Goal: Book appointment/travel/reservation

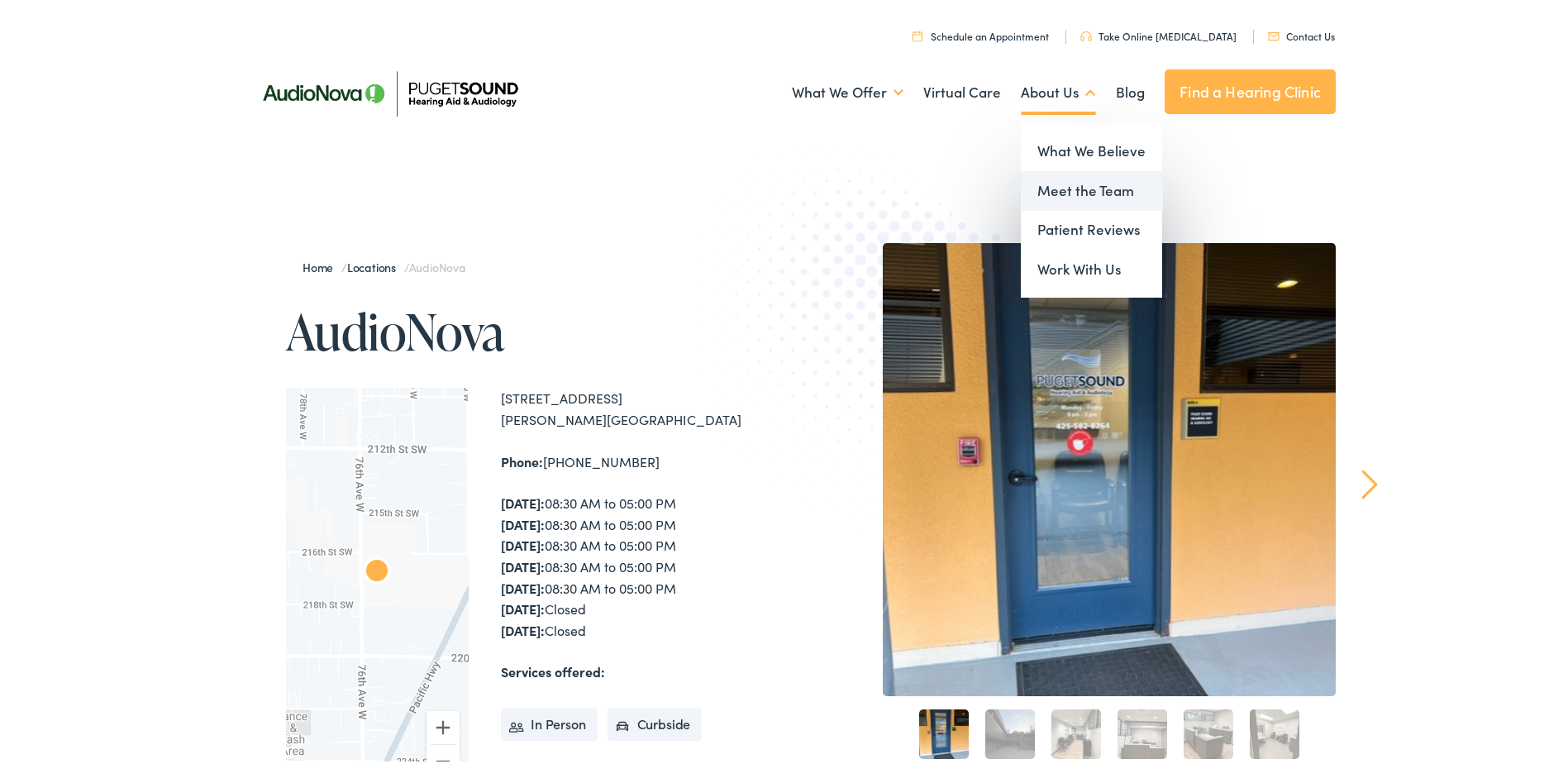
click at [1054, 183] on link "Meet the Team" at bounding box center [1091, 187] width 141 height 39
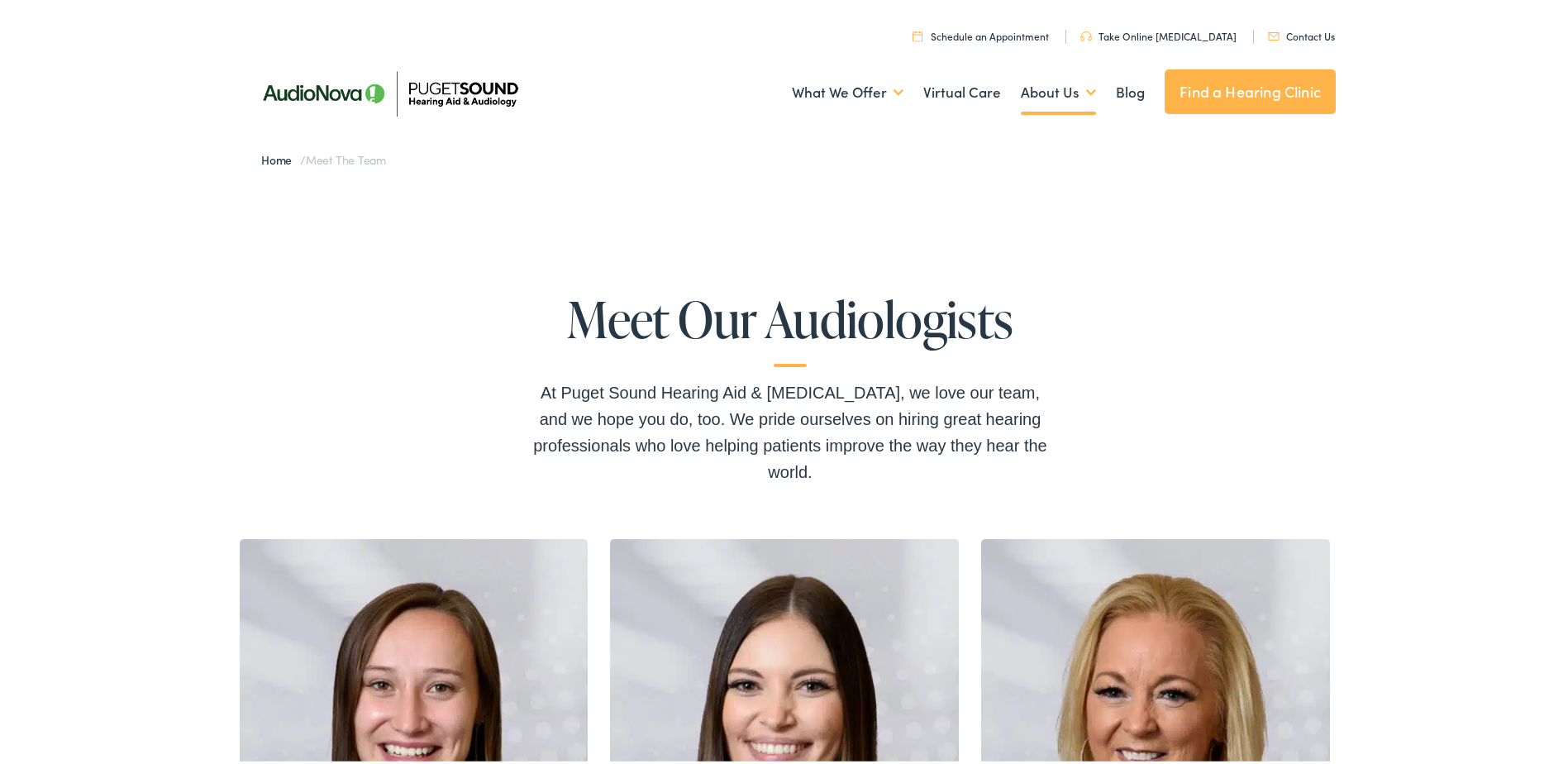
click at [1235, 91] on link "Find a Hearing Clinic" at bounding box center [1250, 89] width 171 height 45
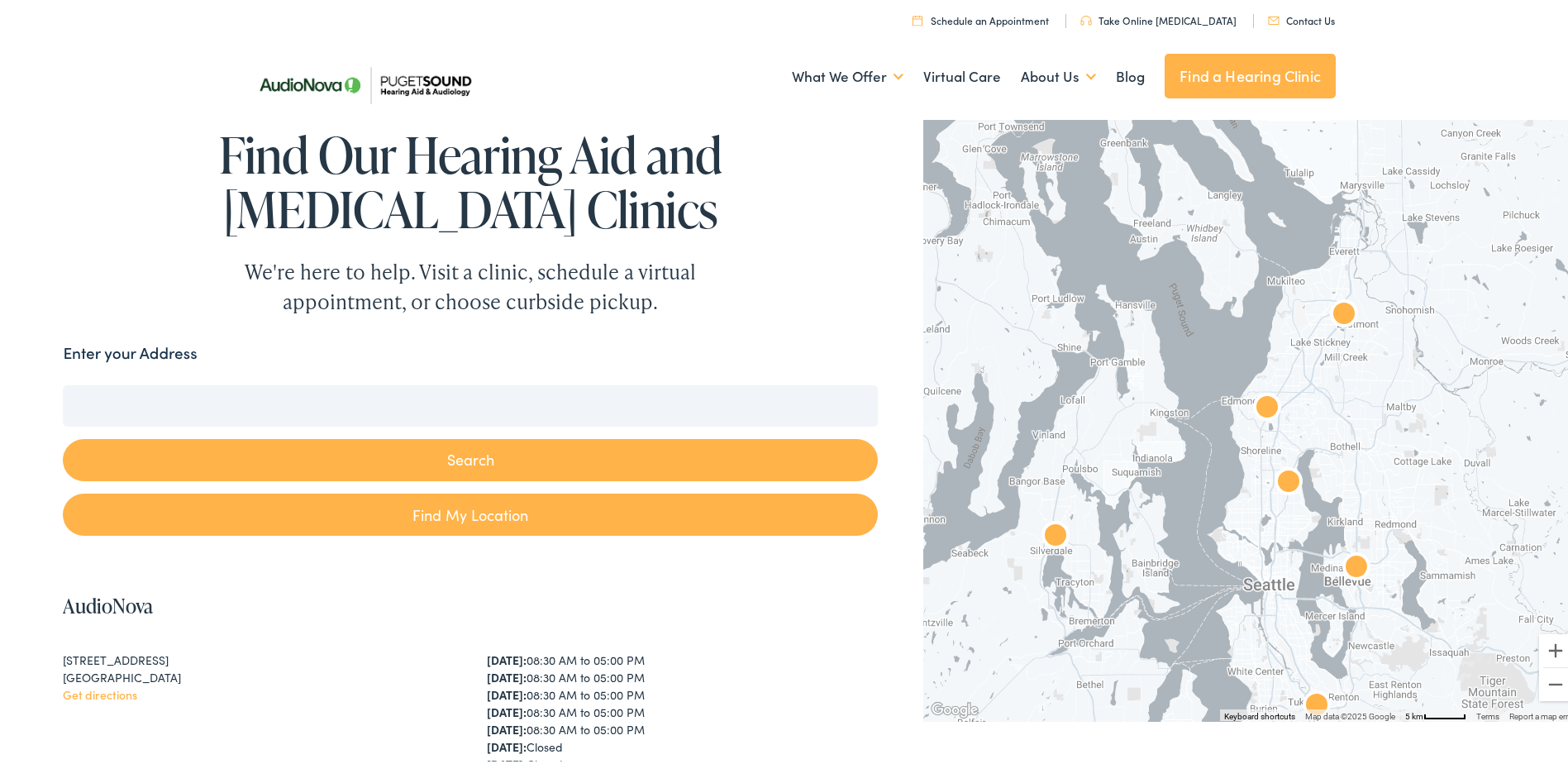
drag, startPoint x: 1296, startPoint y: 228, endPoint x: 1335, endPoint y: 497, distance: 271.8
click at [1335, 497] on div at bounding box center [1252, 414] width 657 height 606
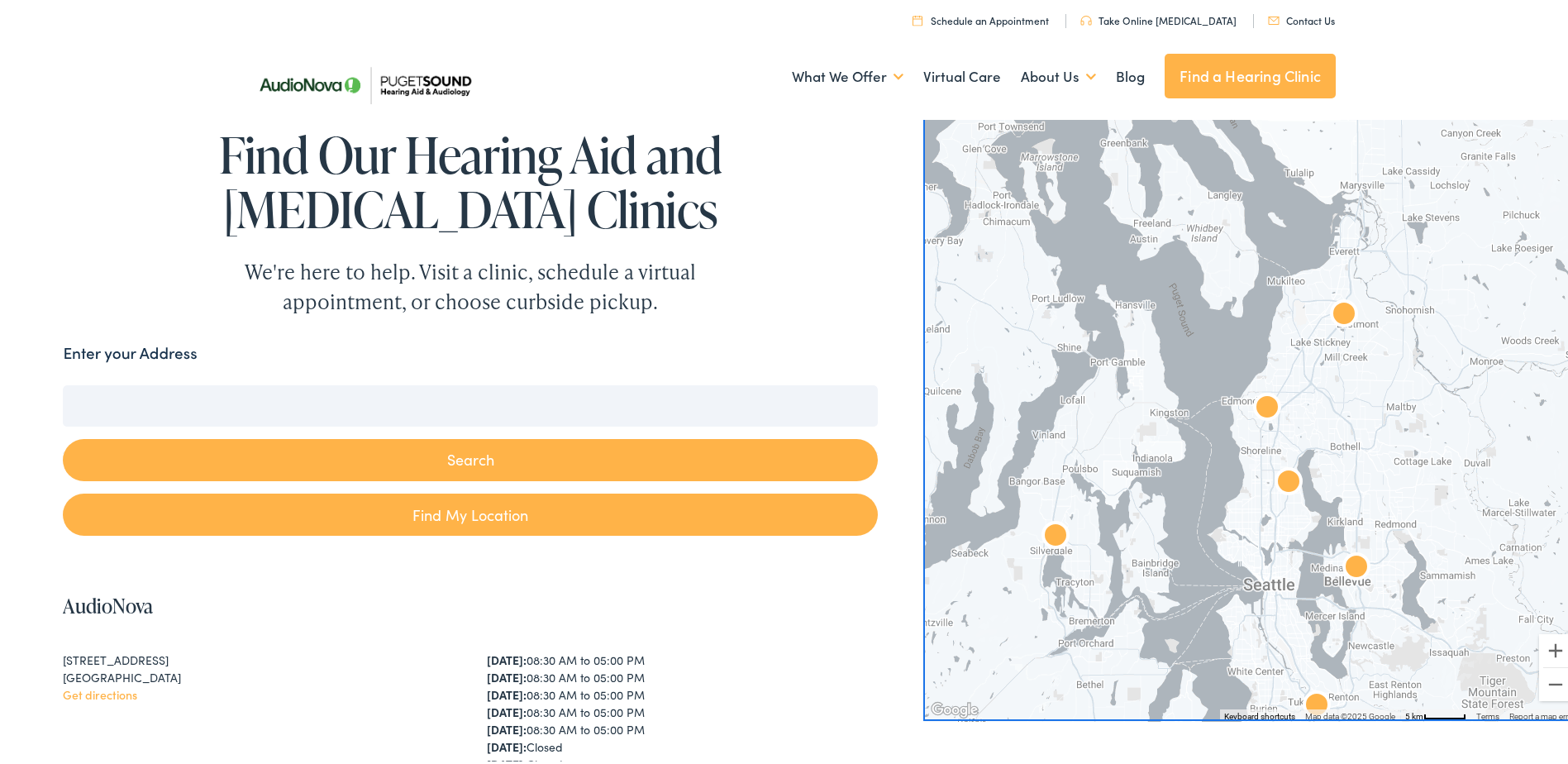
click at [1259, 403] on img "AudioNova" at bounding box center [1267, 406] width 39 height 39
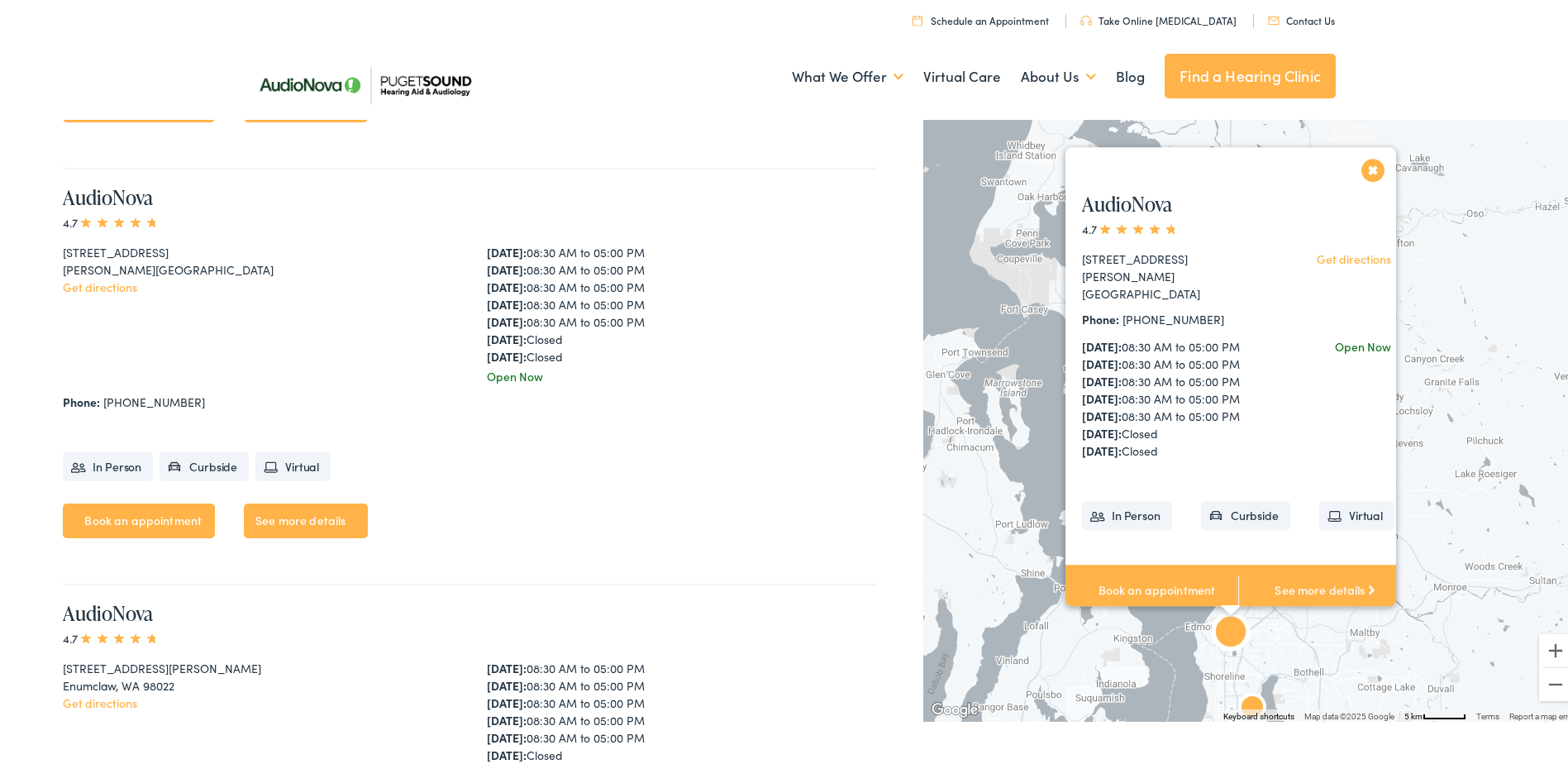
scroll to position [1256, 0]
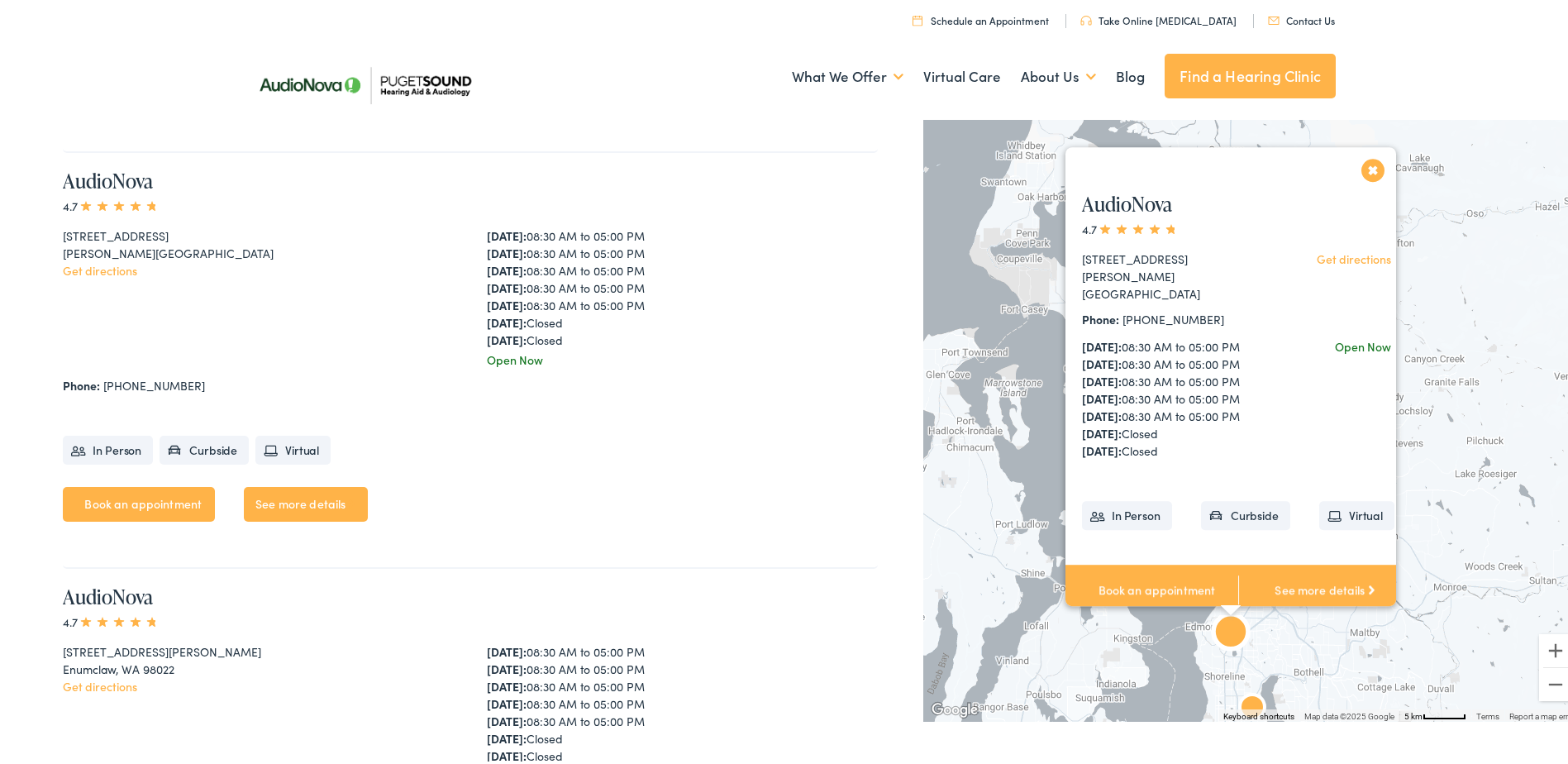
click at [1289, 584] on link "See more details" at bounding box center [1324, 586] width 173 height 51
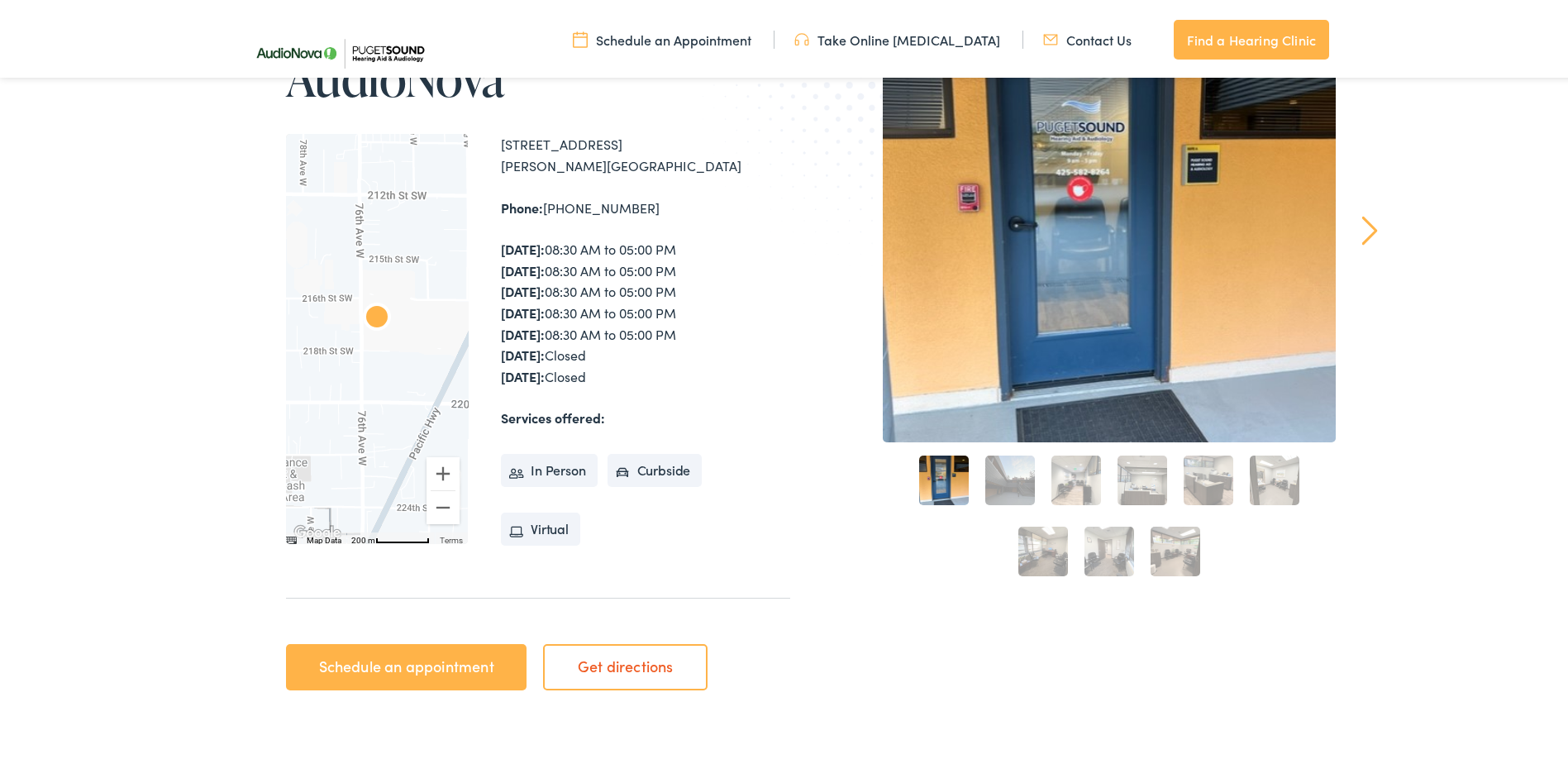
scroll to position [248, 0]
click at [998, 478] on link "2" at bounding box center [1010, 476] width 50 height 50
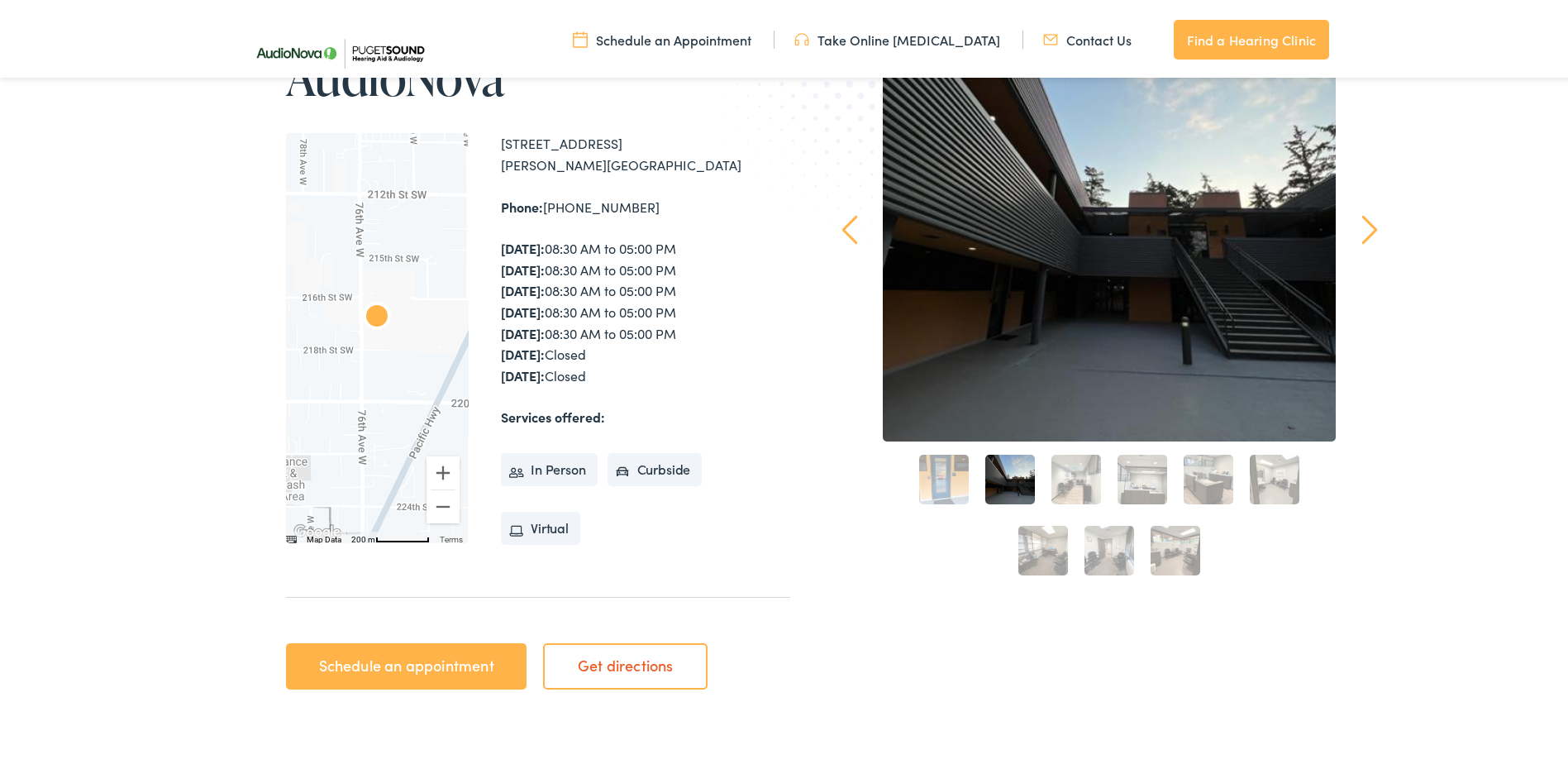
click at [1065, 474] on link "3" at bounding box center [1076, 476] width 50 height 50
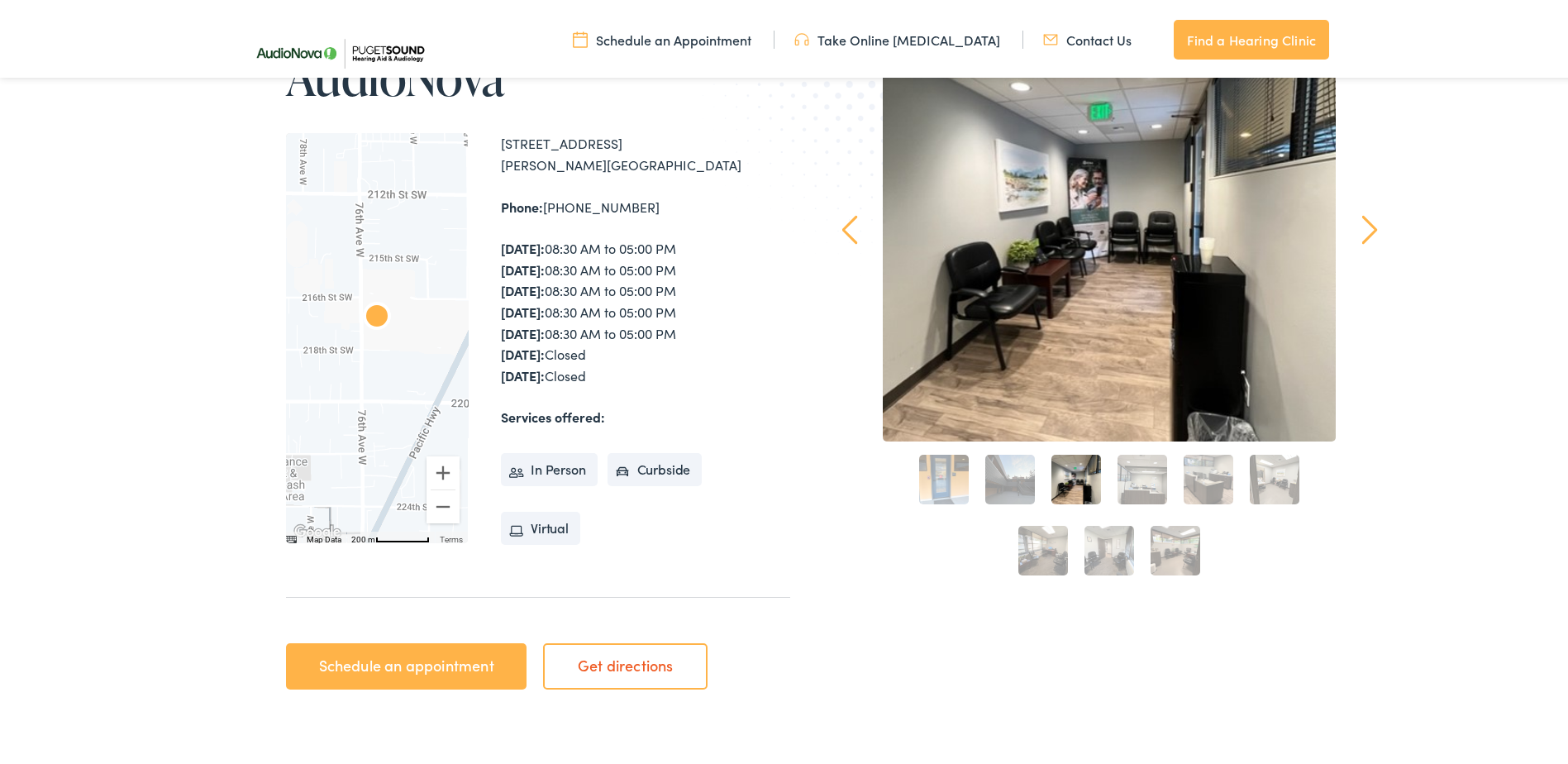
click at [1129, 468] on link "4" at bounding box center [1142, 476] width 50 height 50
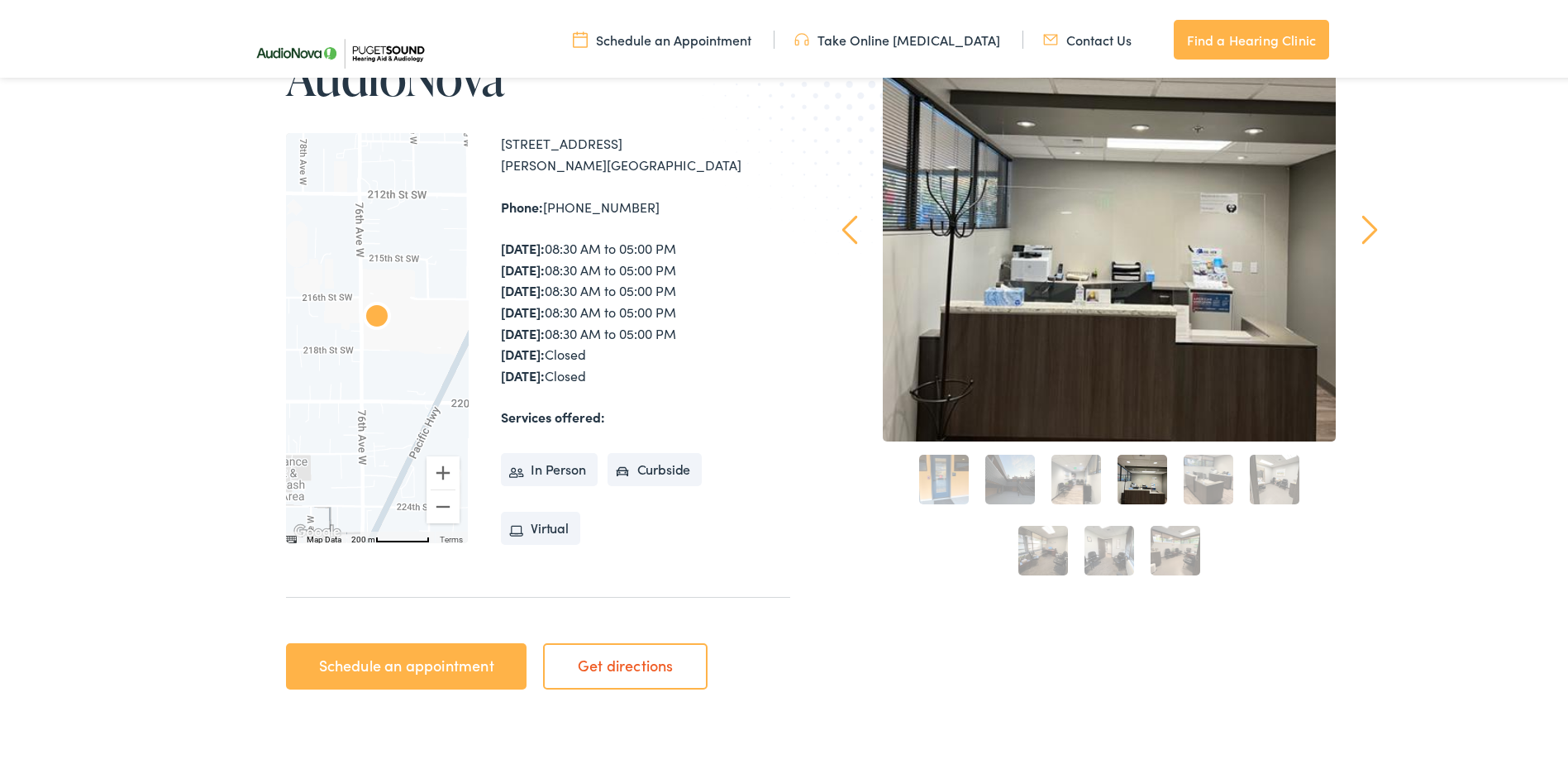
click at [1200, 481] on link "5" at bounding box center [1208, 476] width 50 height 50
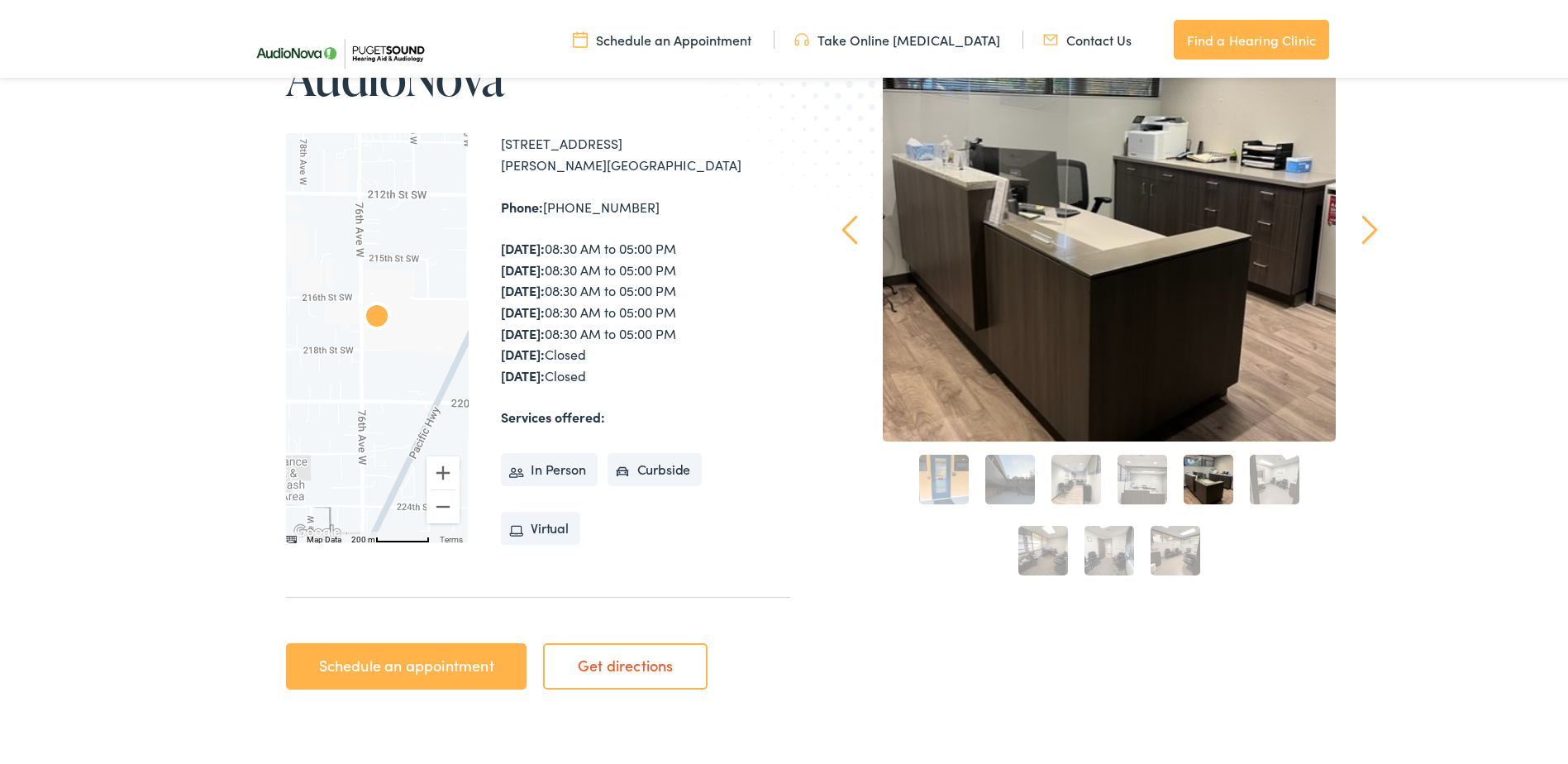
click at [1274, 480] on link "6" at bounding box center [1274, 476] width 50 height 50
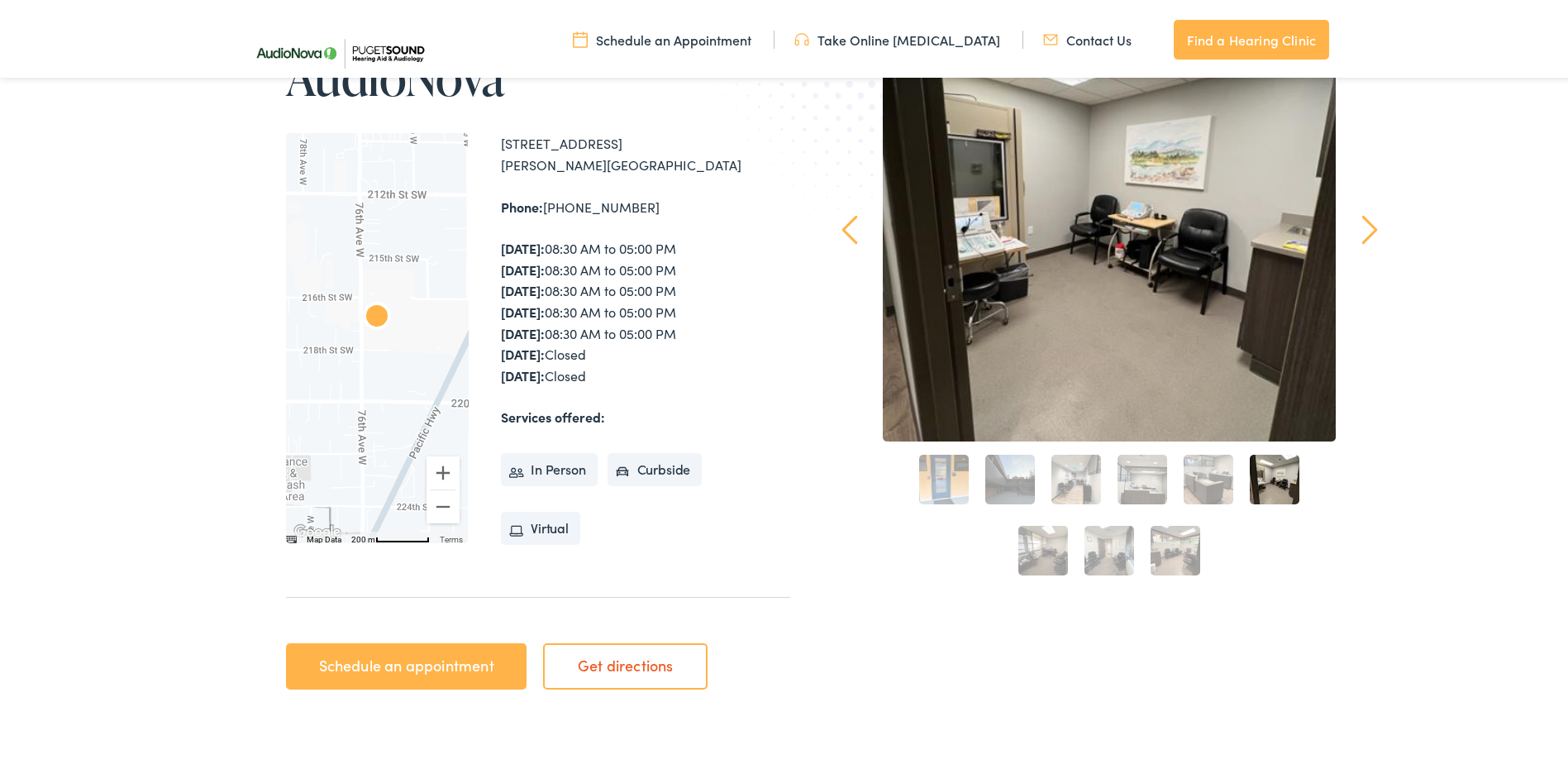
click at [1176, 542] on link "9" at bounding box center [1175, 547] width 50 height 50
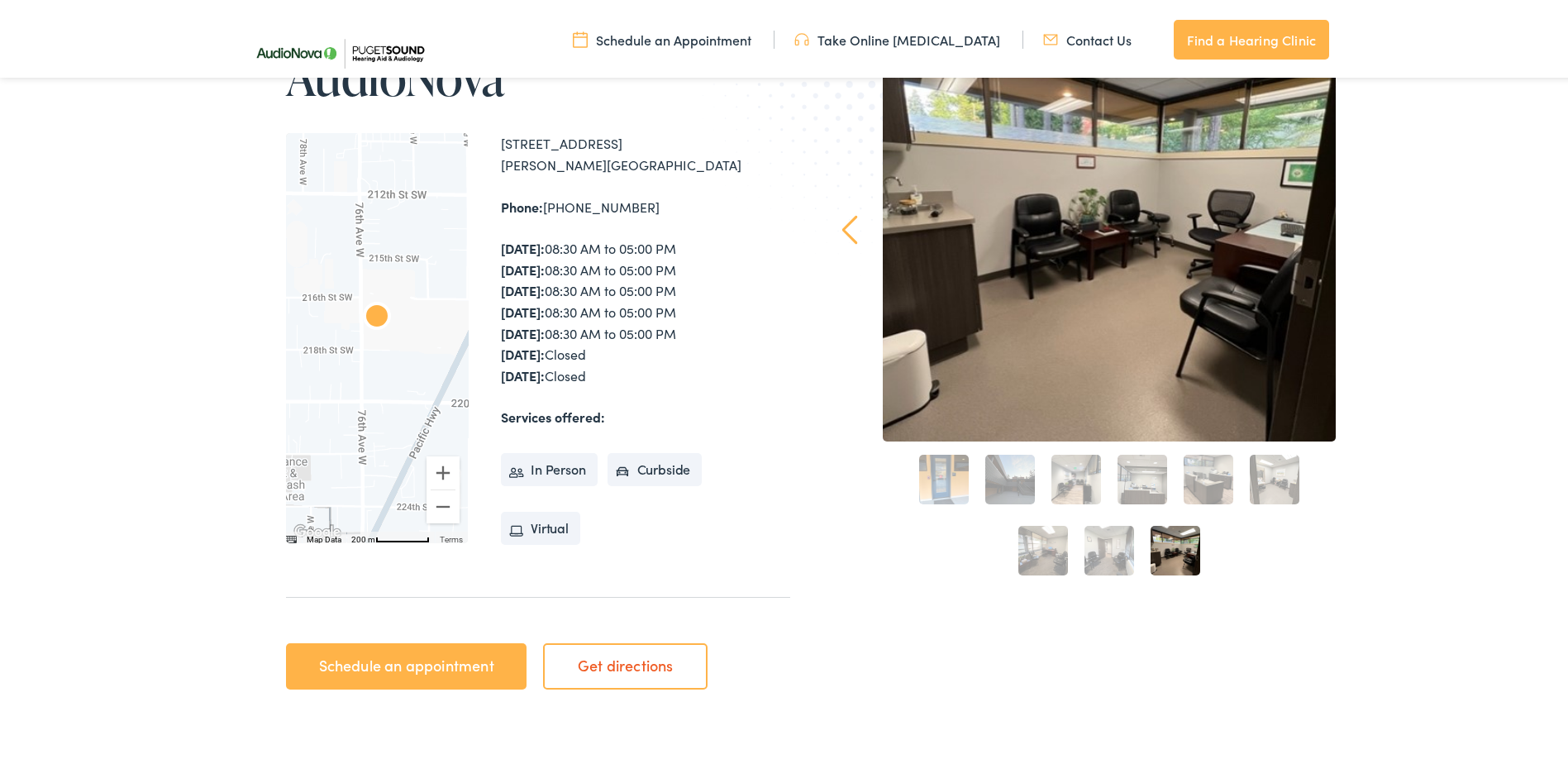
click at [1104, 542] on link "8" at bounding box center [1109, 547] width 50 height 50
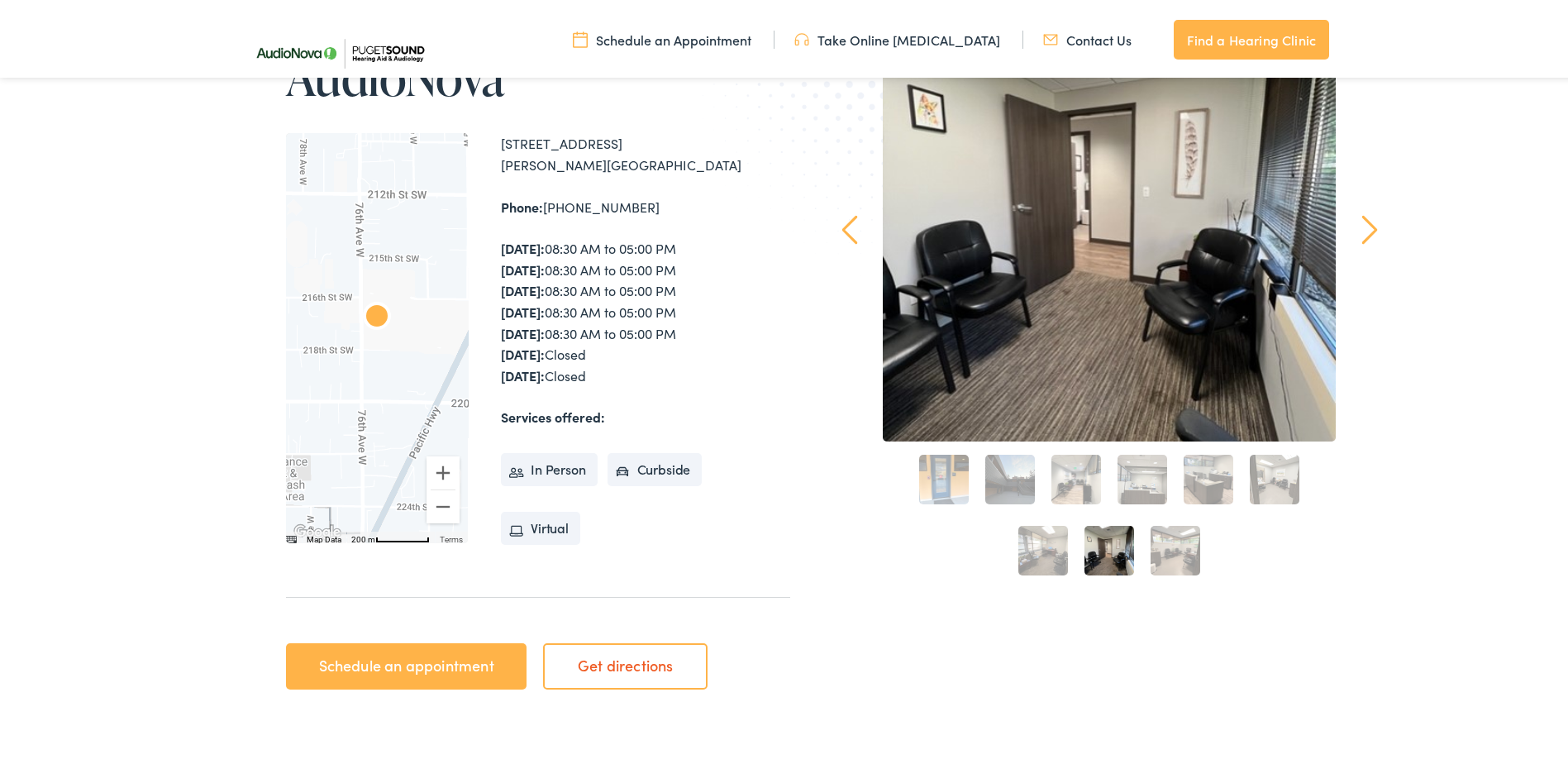
click at [1041, 542] on link "7" at bounding box center [1043, 547] width 50 height 50
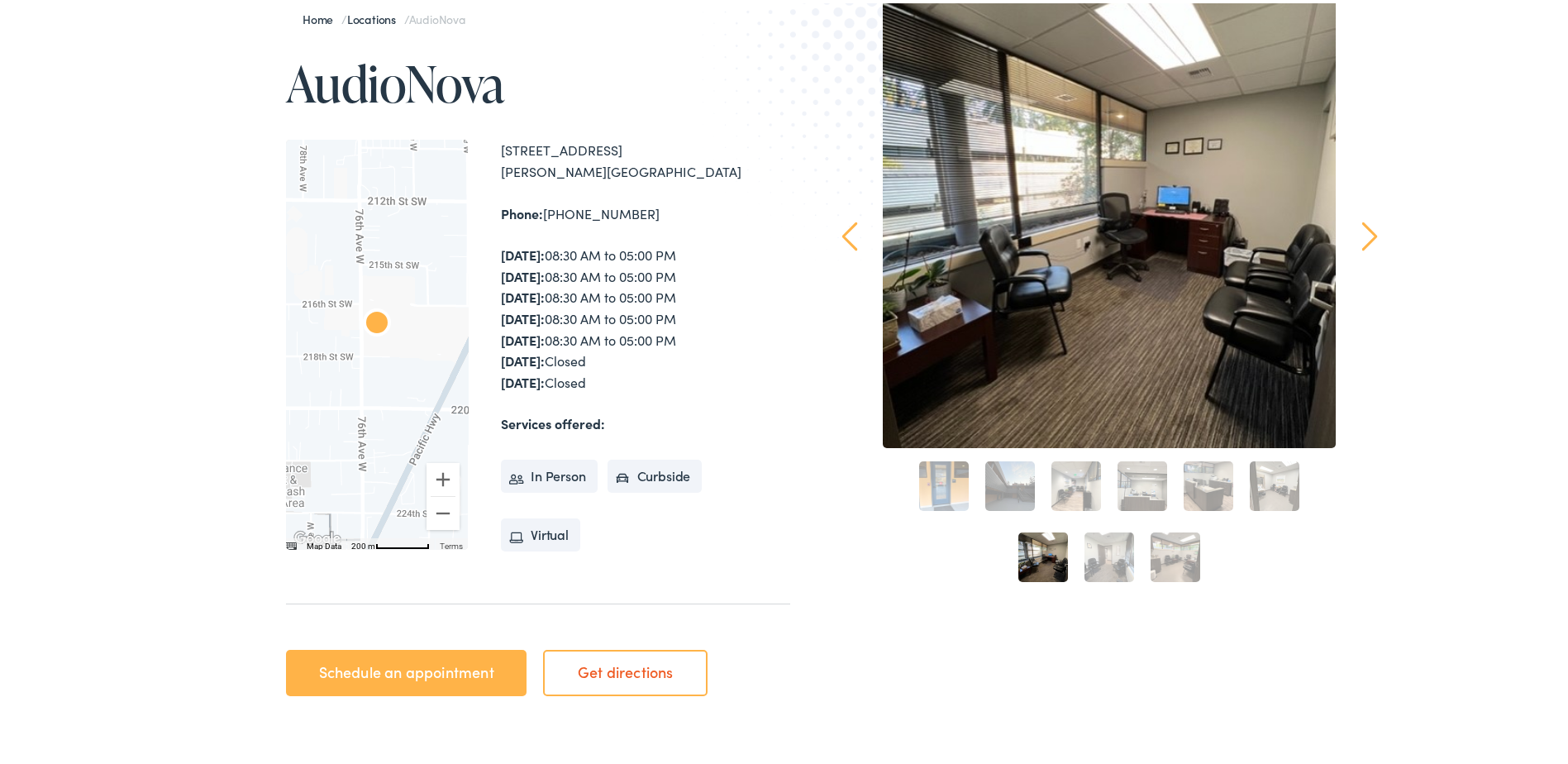
scroll to position [0, 0]
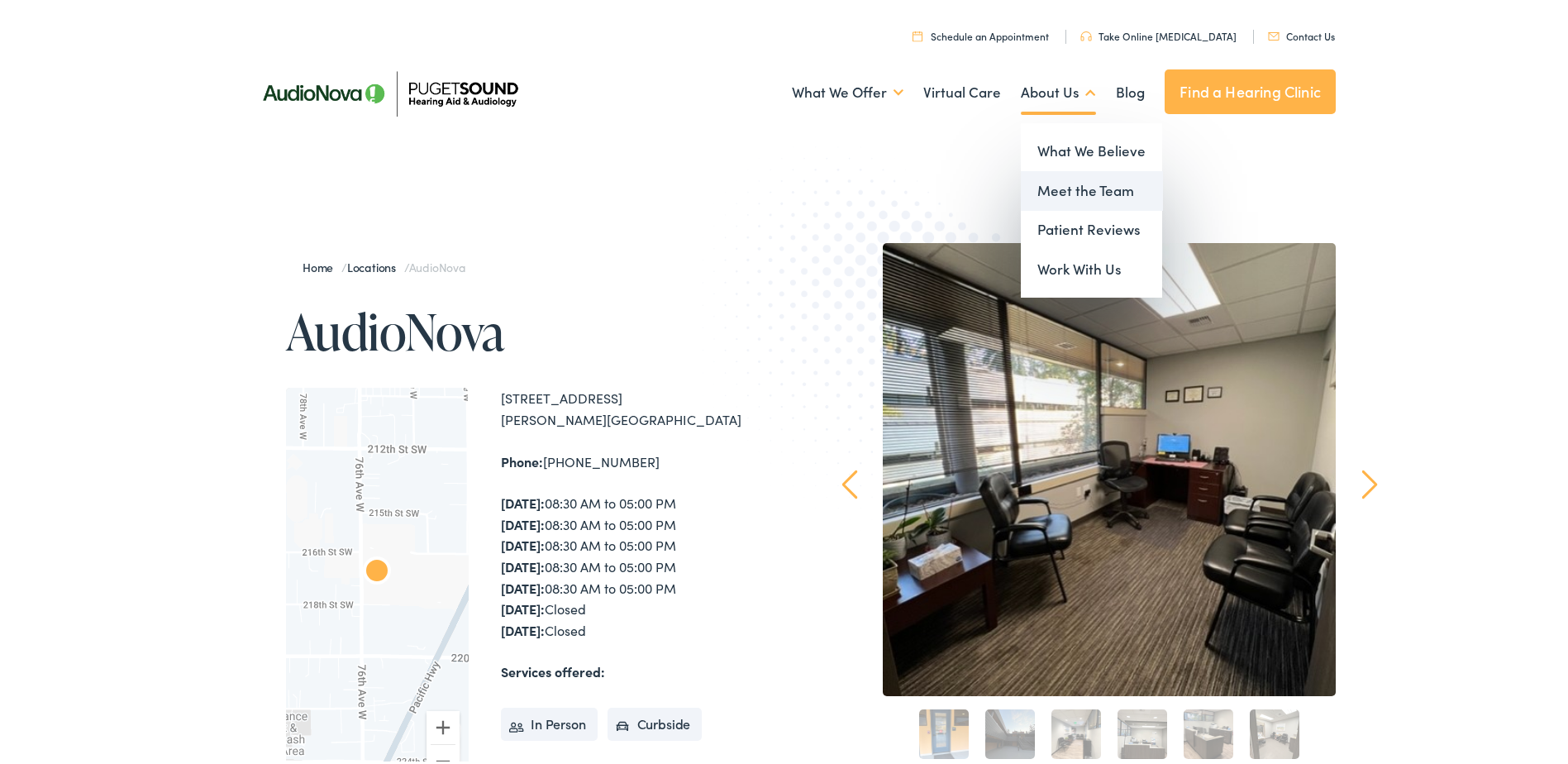
click at [1063, 182] on link "Meet the Team" at bounding box center [1091, 187] width 141 height 39
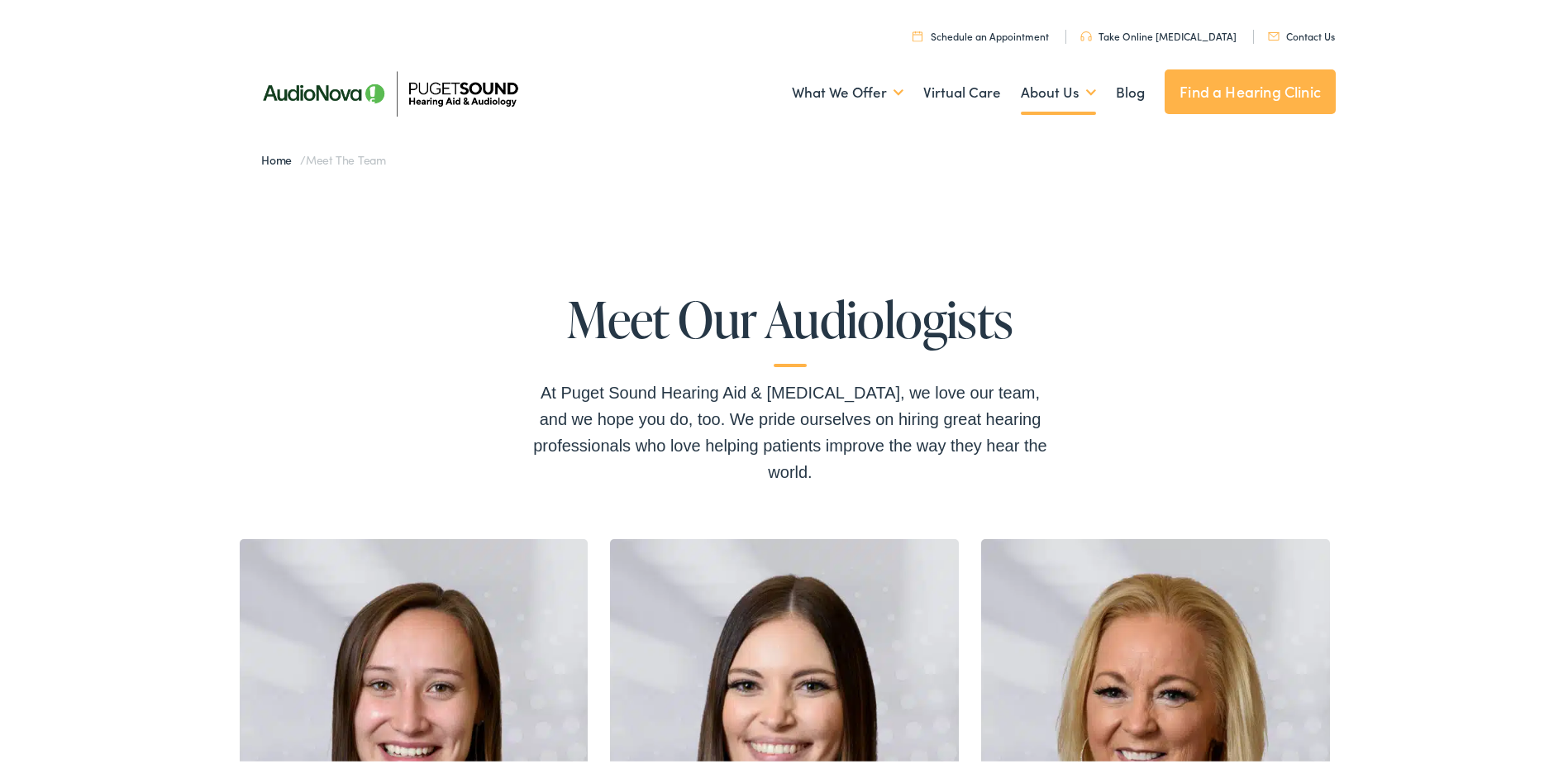
click at [1024, 35] on link "Schedule an Appointment" at bounding box center [981, 32] width 137 height 14
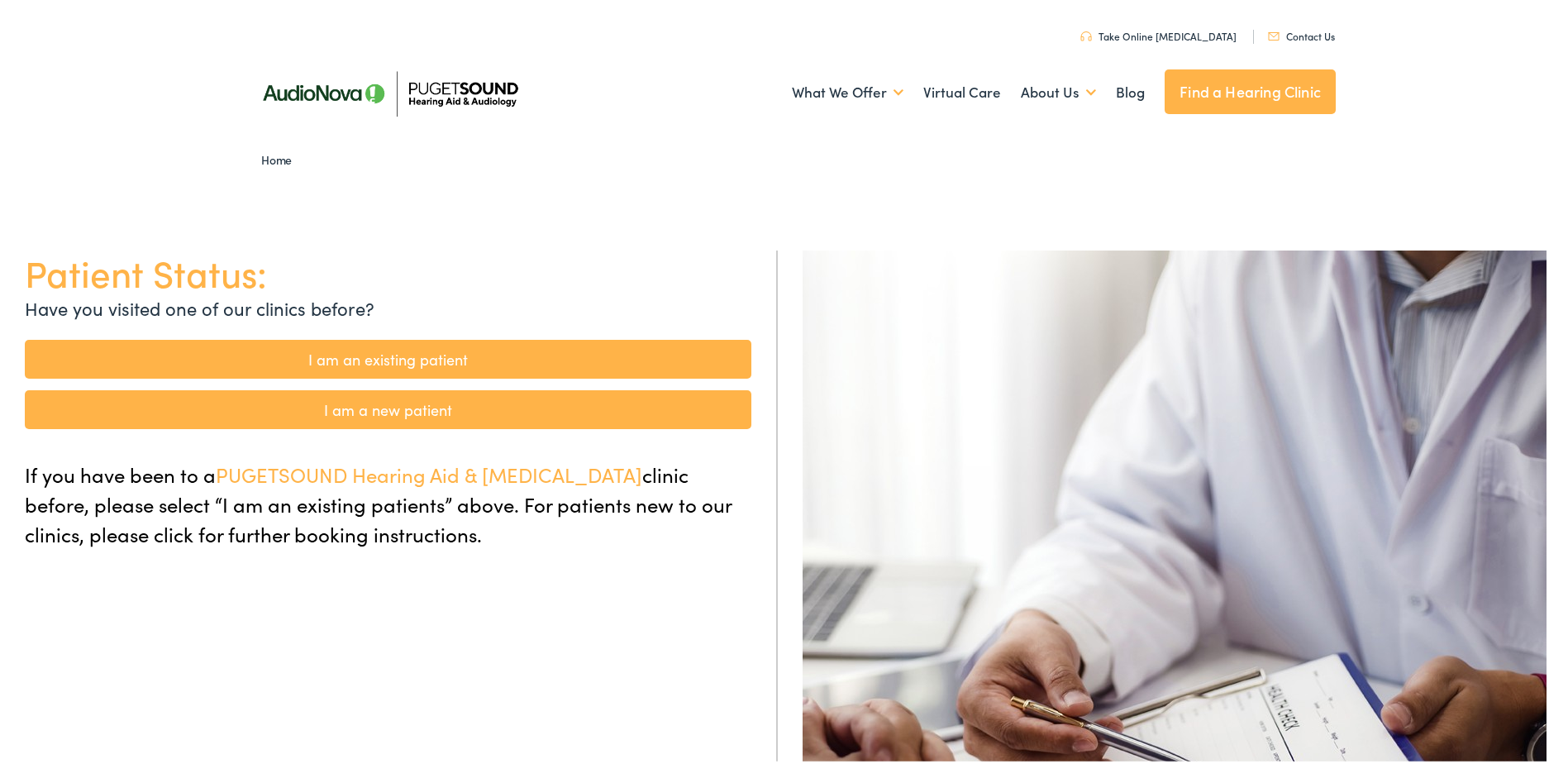
click at [1232, 93] on link "Find a Hearing Clinic" at bounding box center [1250, 89] width 171 height 45
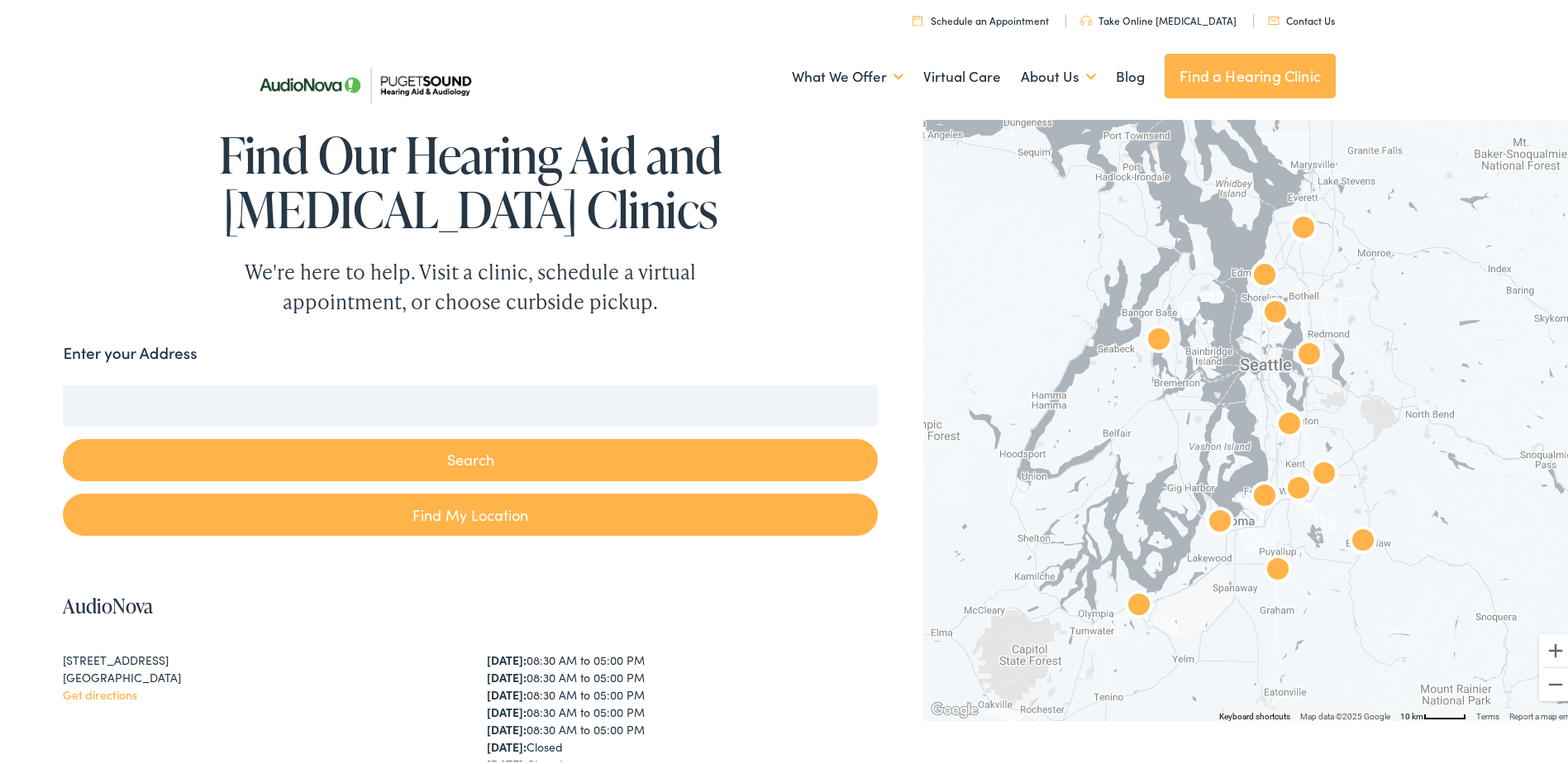
click at [1253, 271] on img "AudioNova" at bounding box center [1265, 273] width 39 height 39
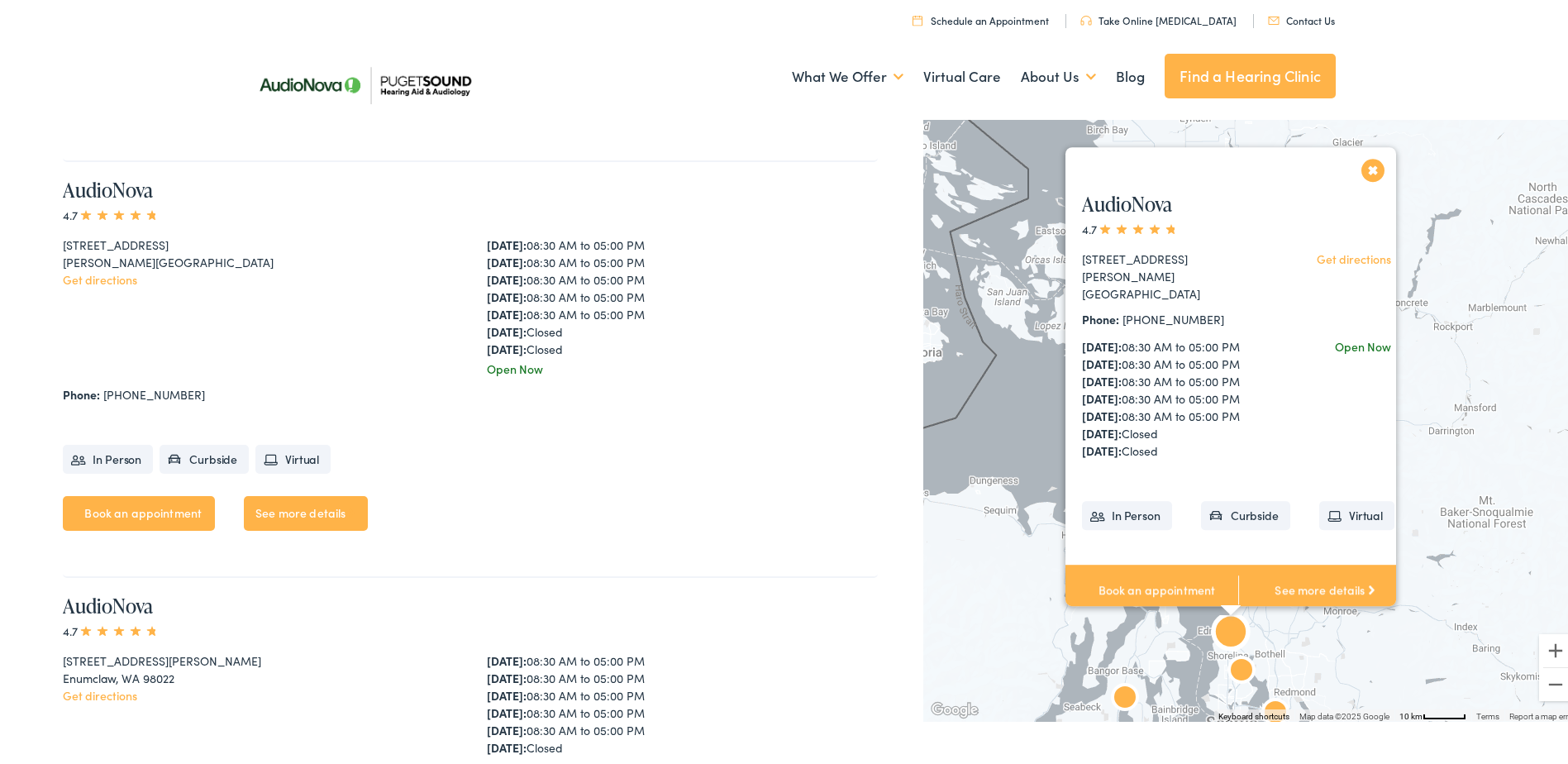
scroll to position [1256, 0]
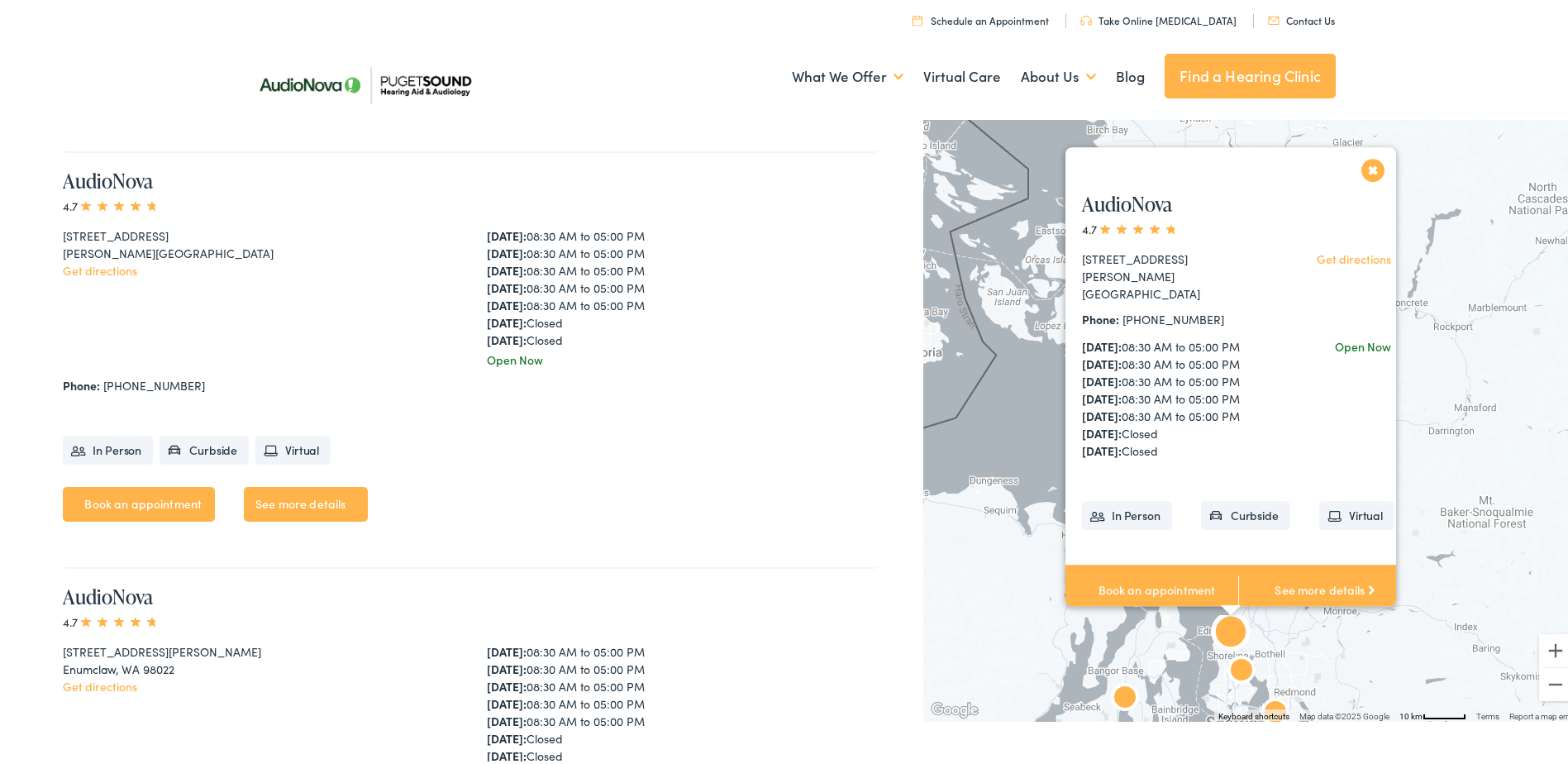
click at [1131, 584] on link "Book an appointment" at bounding box center [1152, 586] width 173 height 51
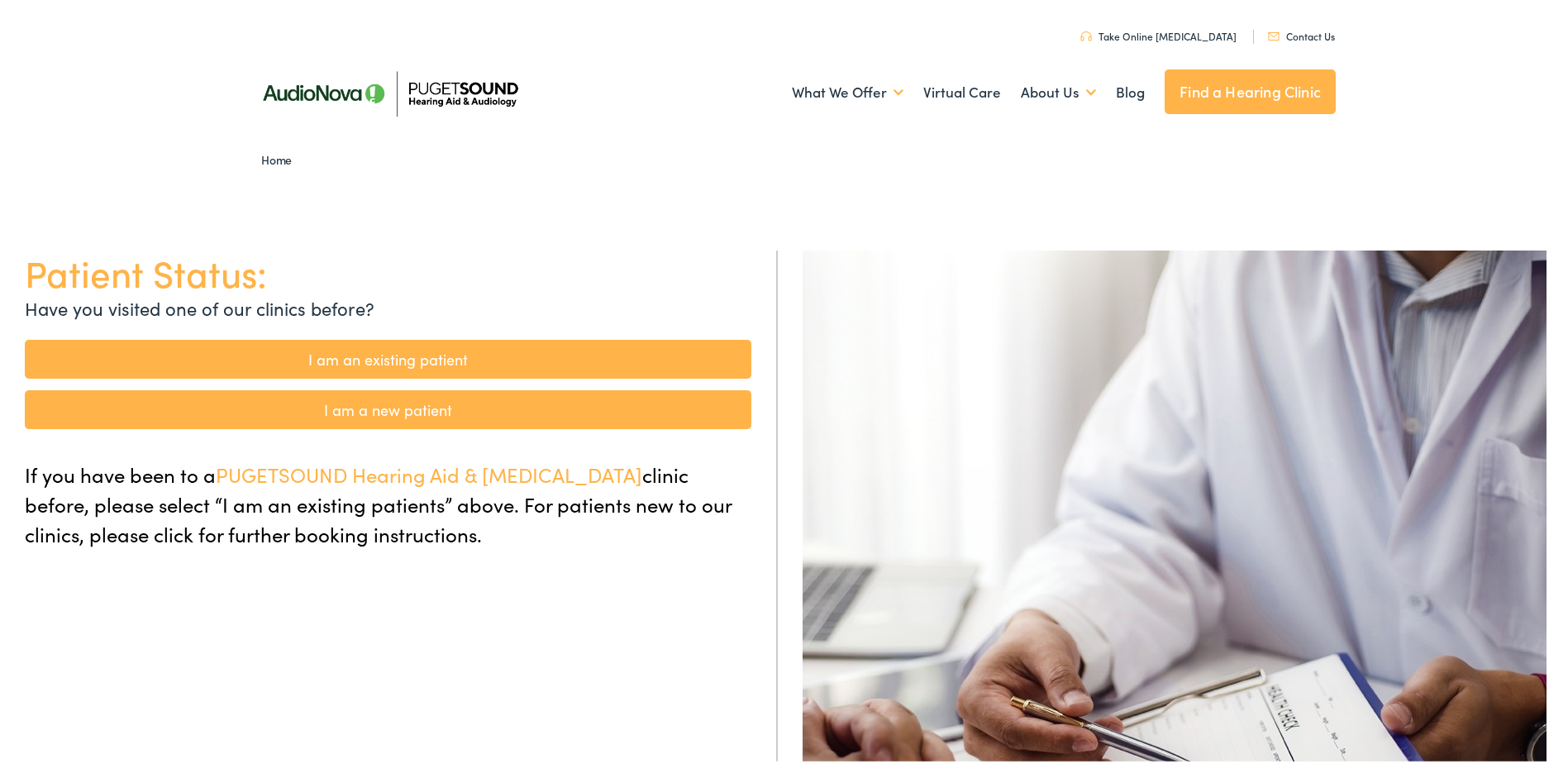
click at [344, 353] on link "I am an existing patient" at bounding box center [388, 356] width 726 height 39
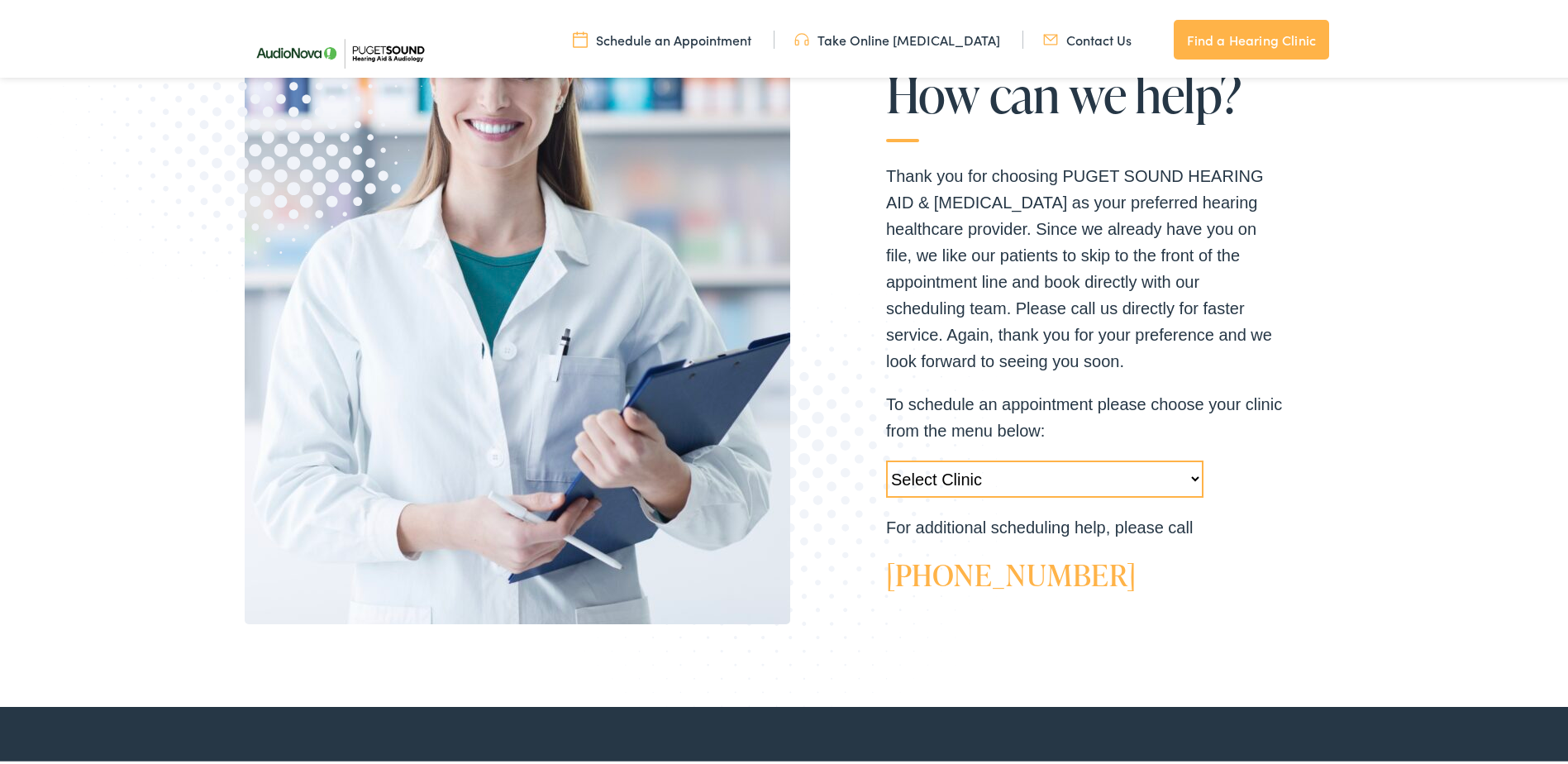
scroll to position [331, 0]
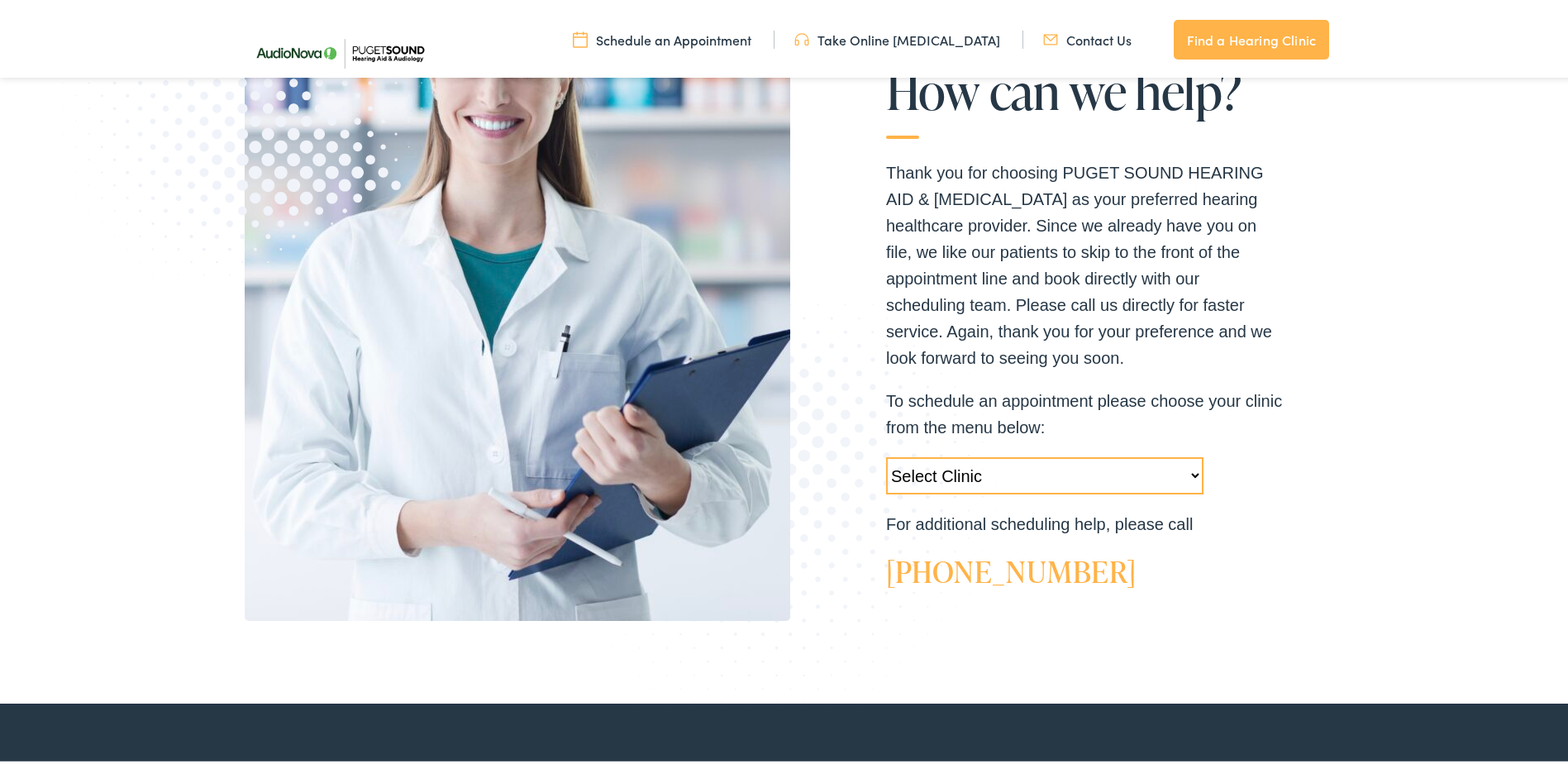
click at [1187, 472] on select "Select Clinic [GEOGRAPHIC_DATA]-[GEOGRAPHIC_DATA]-AudioNova [STREET_ADDRESS]-Au…" at bounding box center [1045, 472] width 318 height 37
select select "[URL][DOMAIN_NAME][PERSON_NAME]"
click at [886, 454] on select "Select Clinic Tukwila-WA-AudioNova 14900 Interurban Ave S #185 Tacoma-WA-AudioN…" at bounding box center [1045, 472] width 318 height 37
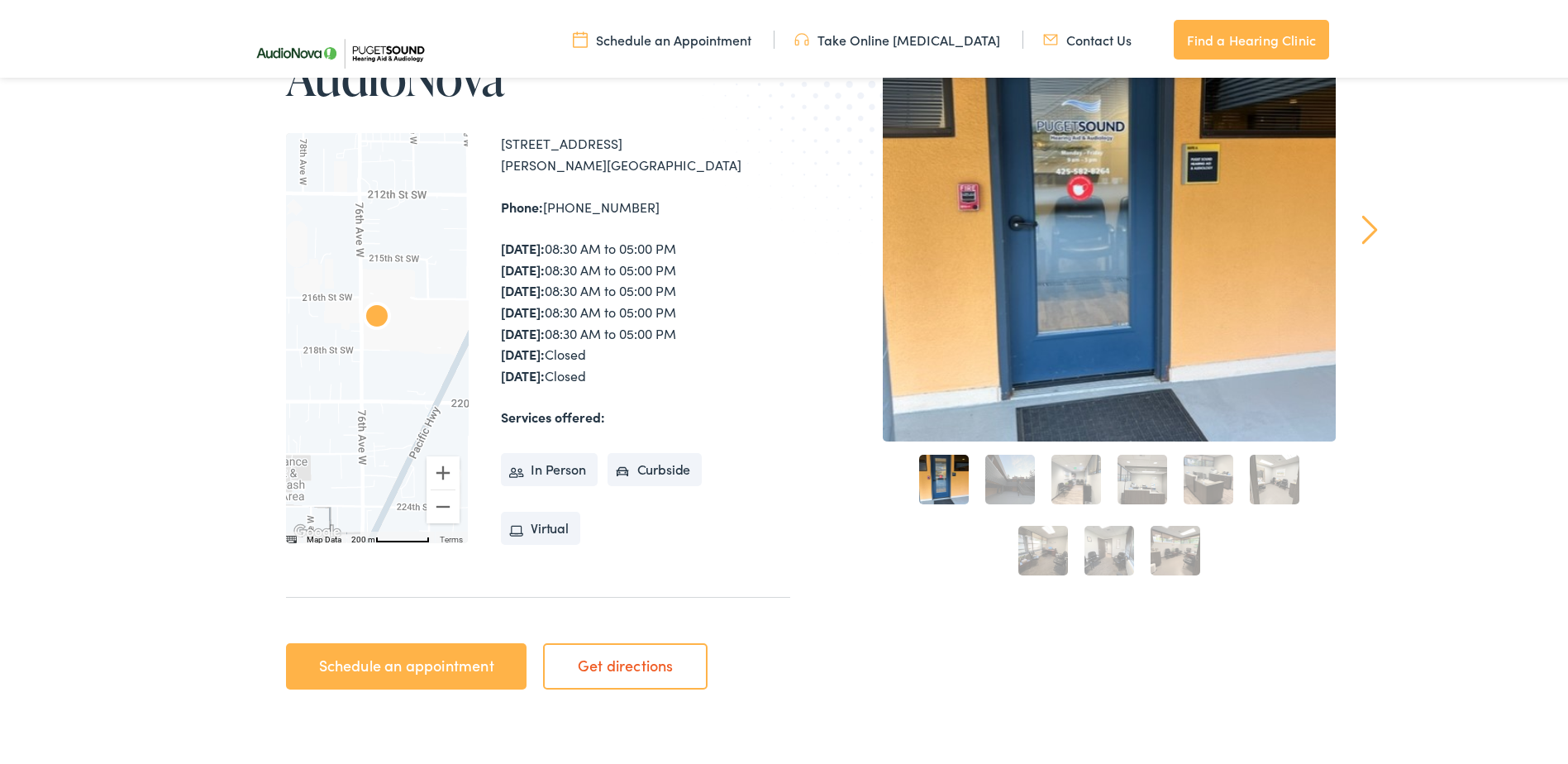
scroll to position [166, 0]
